Goal: Find specific page/section: Find specific page/section

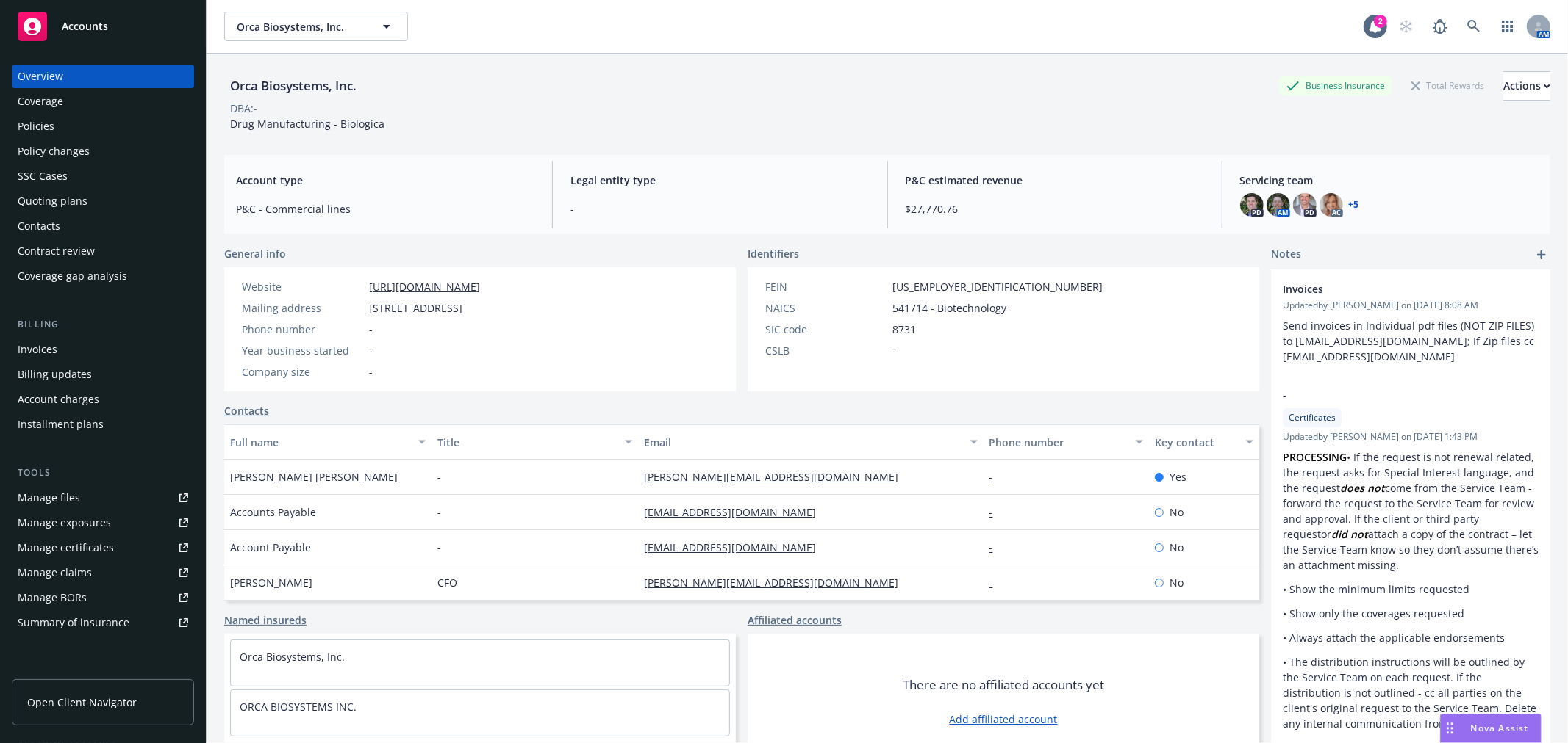
click at [64, 127] on div "Policies" at bounding box center [103, 126] width 171 height 24
